Goal: Information Seeking & Learning: Learn about a topic

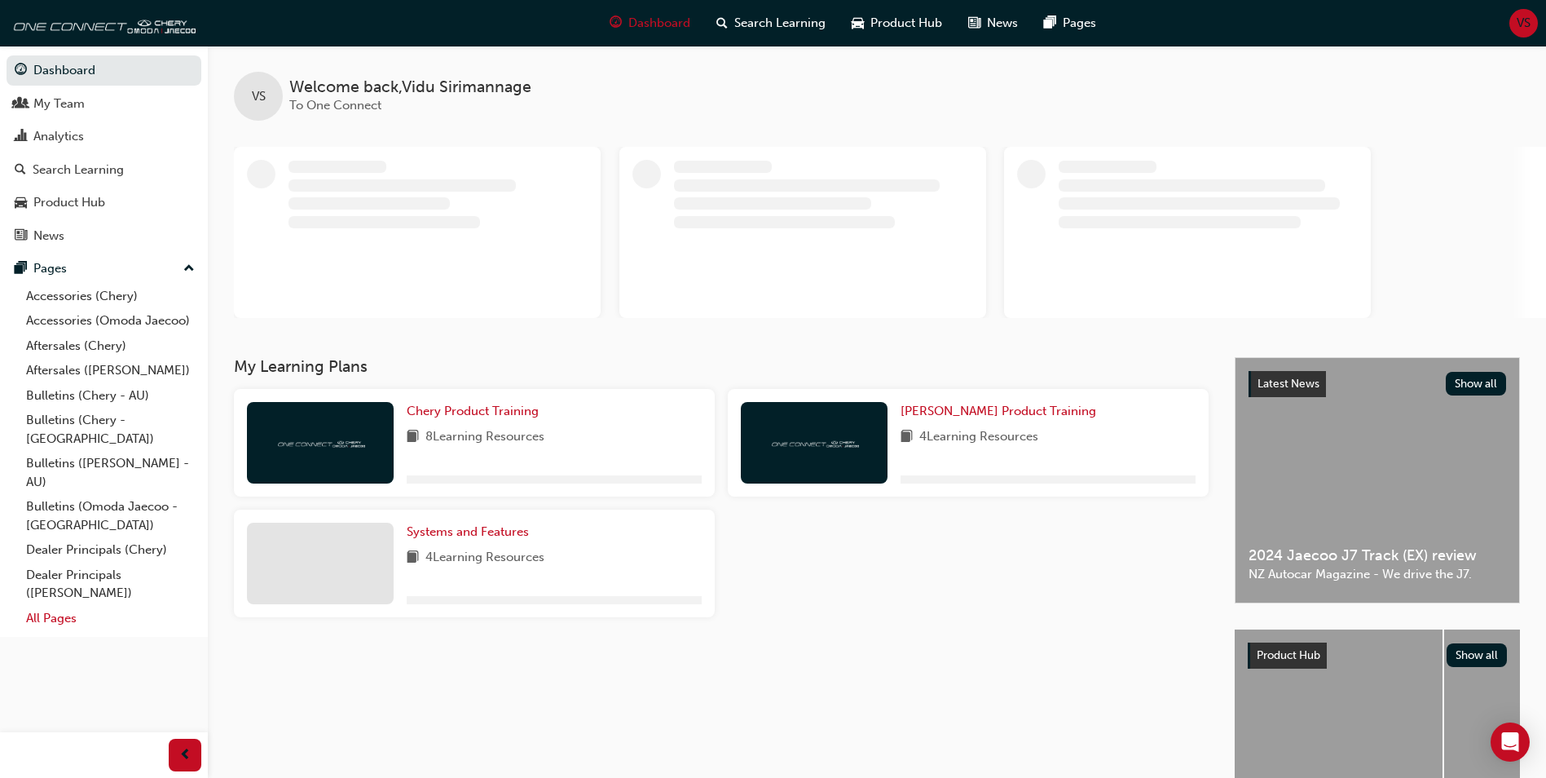
click at [61, 606] on link "All Pages" at bounding box center [111, 618] width 182 height 25
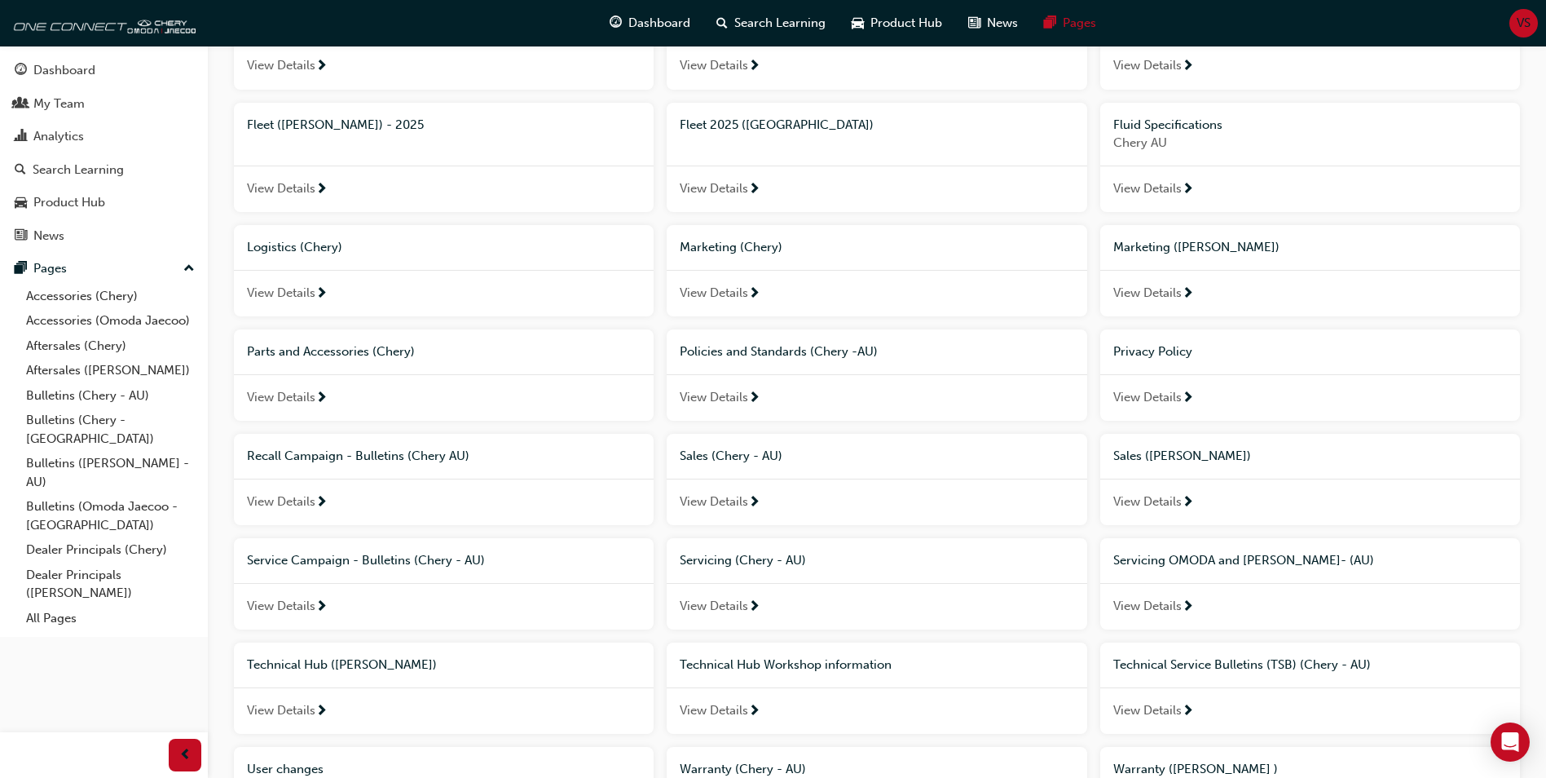
scroll to position [700, 0]
click at [811, 667] on span "Technical Hub Workshop information" at bounding box center [786, 663] width 212 height 15
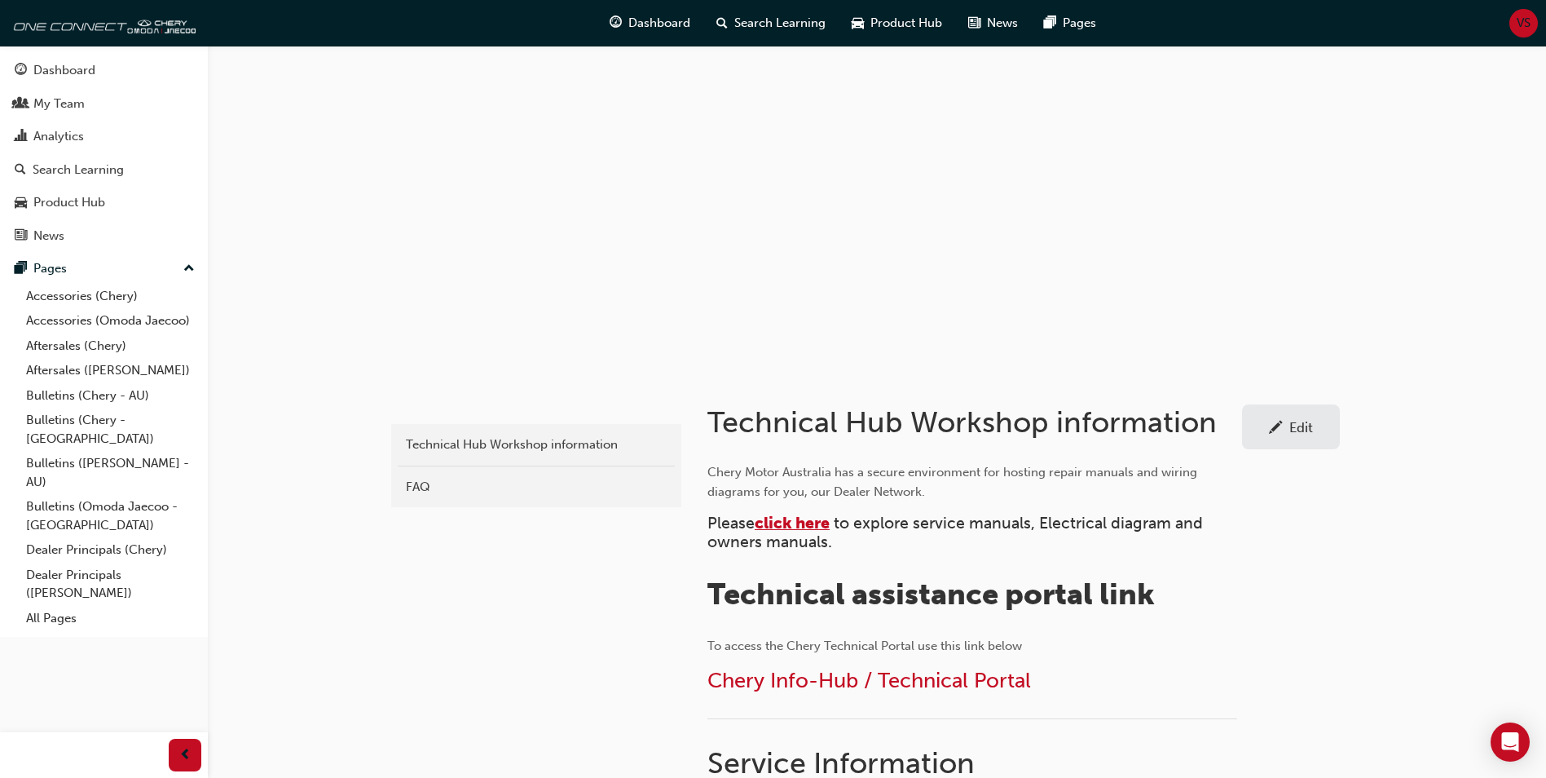
click at [798, 518] on span "click here" at bounding box center [792, 523] width 75 height 19
